Goal: Task Accomplishment & Management: Complete application form

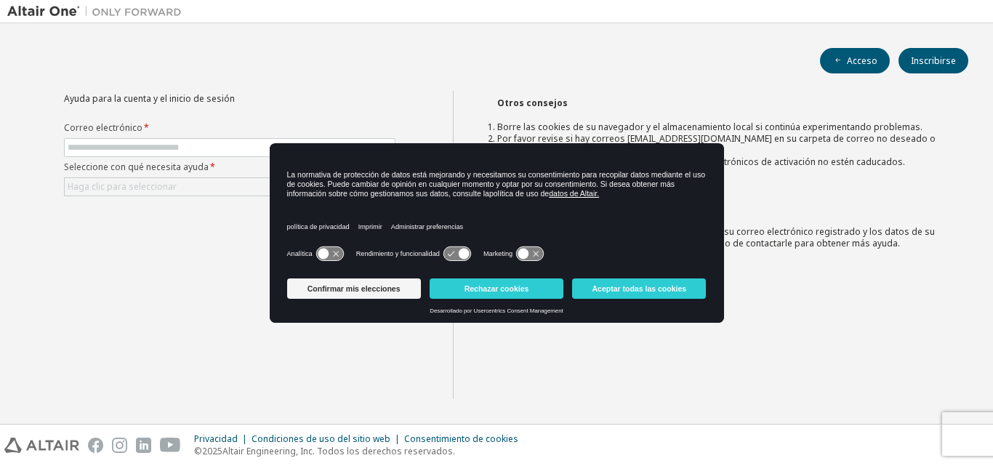
drag, startPoint x: 436, startPoint y: 155, endPoint x: 426, endPoint y: 143, distance: 15.5
click at [426, 143] on div "La normativa de protección de datos está mejorando y necesitamos su consentimie…" at bounding box center [497, 207] width 454 height 129
drag, startPoint x: 426, startPoint y: 143, endPoint x: 438, endPoint y: 154, distance: 15.9
click at [438, 155] on div "La normativa de protección de datos está mejorando y necesitamos su consentimie…" at bounding box center [497, 207] width 454 height 129
click at [245, 304] on div "Ayuda para la cuenta y el inicio de sesión Correo electrónico * Seleccione con …" at bounding box center [230, 245] width 446 height 308
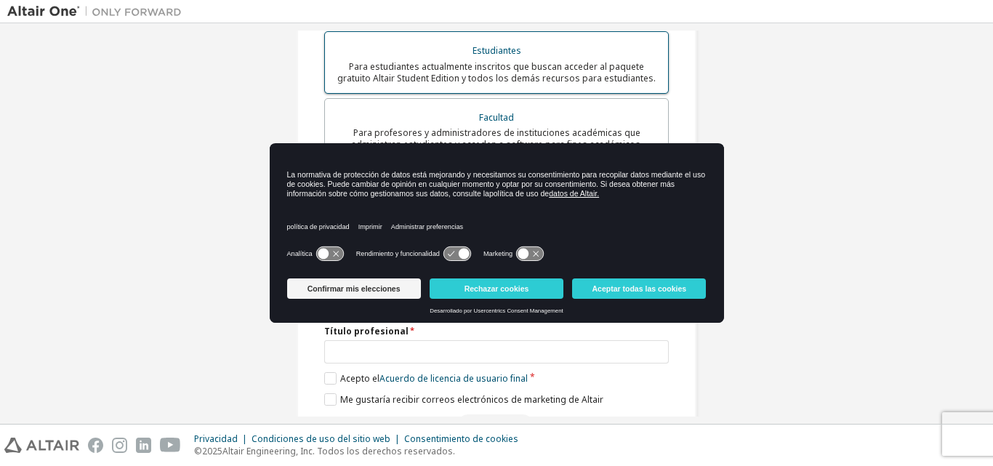
scroll to position [399, 0]
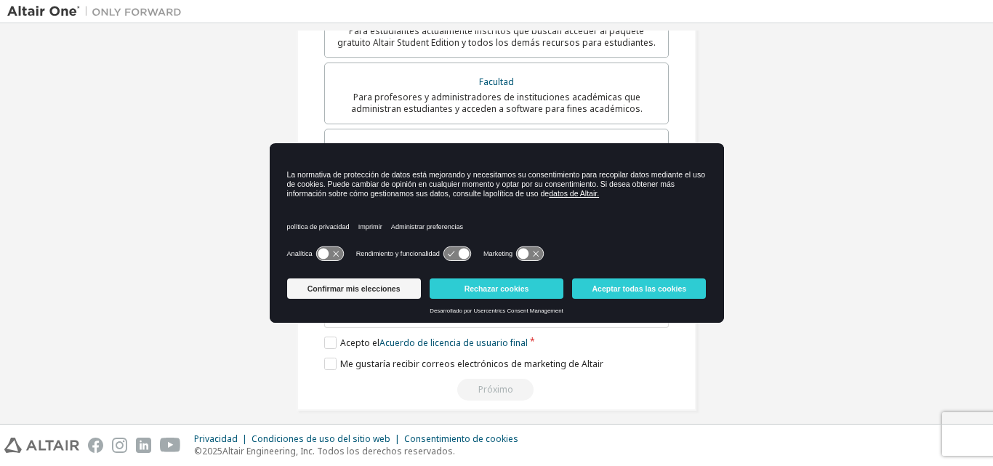
click at [460, 250] on icon at bounding box center [464, 254] width 11 height 11
click at [462, 251] on icon at bounding box center [464, 254] width 11 height 11
click at [456, 254] on icon at bounding box center [456, 254] width 27 height 14
